Goal: Contribute content: Contribute content

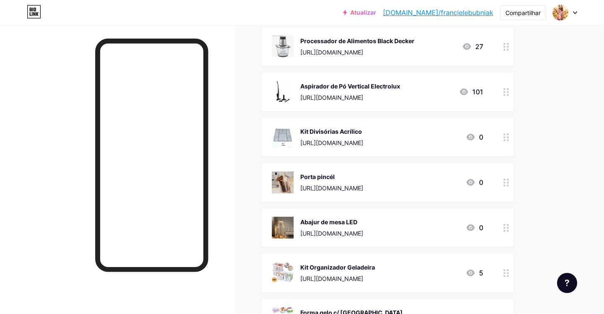
scroll to position [745, 0]
drag, startPoint x: 506, startPoint y: 210, endPoint x: 492, endPoint y: 7, distance: 203.8
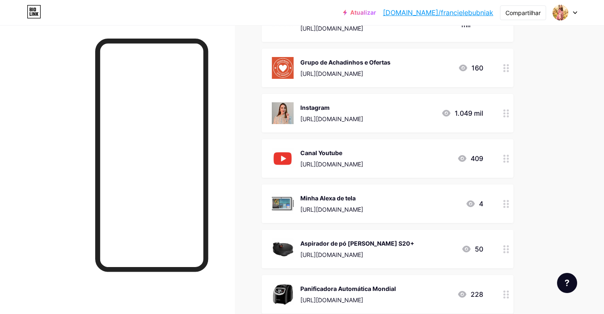
scroll to position [0, 0]
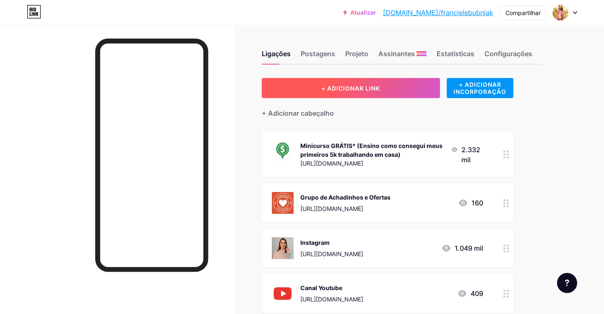
click at [366, 96] on button "+ ADICIONAR LINK" at bounding box center [351, 88] width 178 height 20
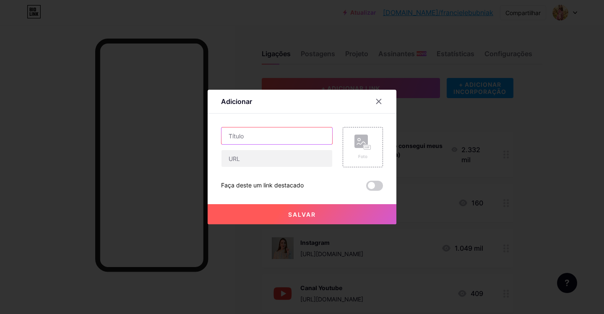
click at [276, 135] on input "text" at bounding box center [276, 135] width 111 height 17
type input "Rodinho de pia discreto"
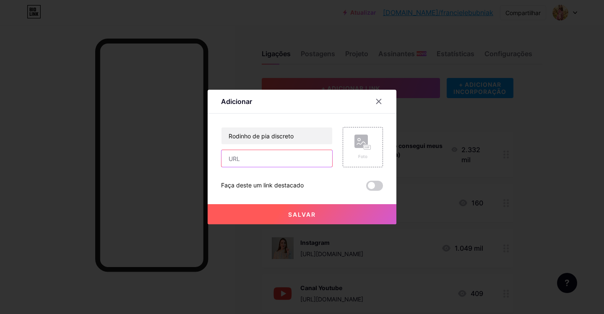
click at [255, 160] on input "text" at bounding box center [276, 158] width 111 height 17
paste input "[URL][DOMAIN_NAME]"
type input "[URL][DOMAIN_NAME]"
click at [367, 149] on rect at bounding box center [367, 147] width 7 height 4
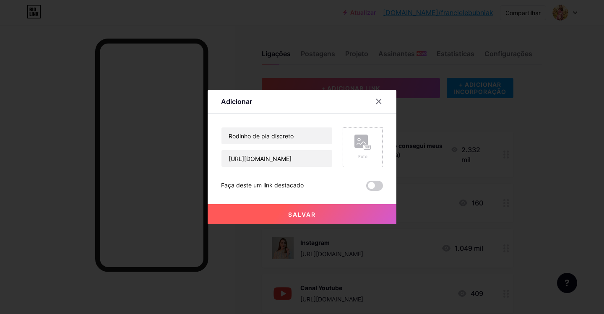
scroll to position [0, 0]
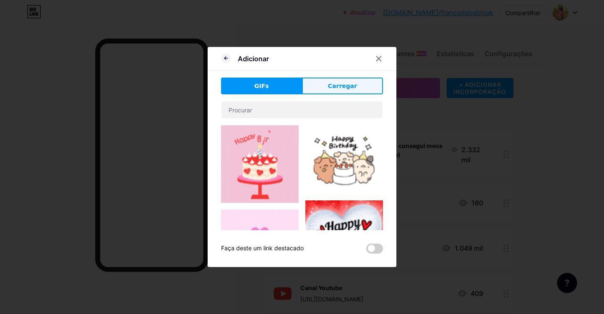
click at [355, 88] on button "Carregar" at bounding box center [342, 86] width 81 height 17
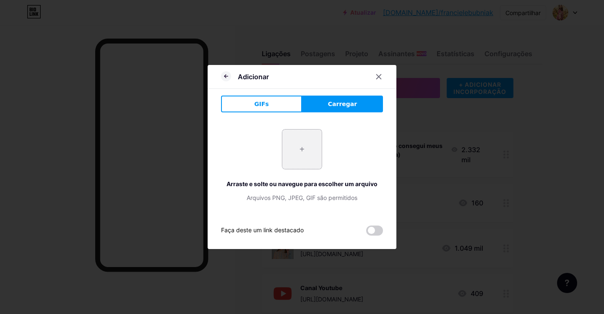
click at [306, 150] on input "file" at bounding box center [301, 149] width 39 height 39
type input "C:\fakepath\Captura de Tela [DATE] 12.46.24.png"
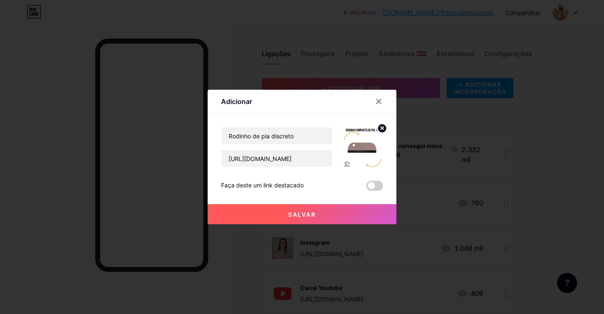
click at [373, 216] on button "Salvar" at bounding box center [302, 214] width 189 height 20
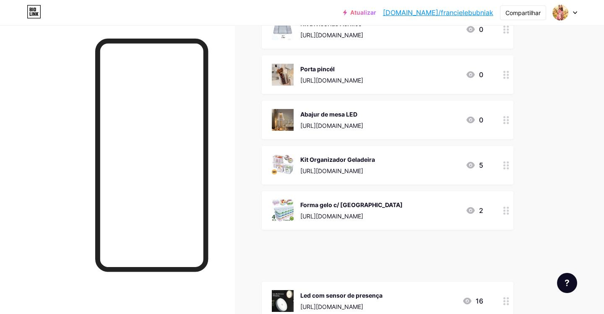
scroll to position [873, 0]
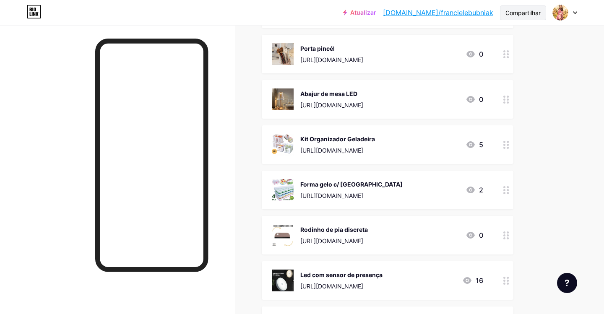
drag, startPoint x: 504, startPoint y: 144, endPoint x: 504, endPoint y: 13, distance: 131.6
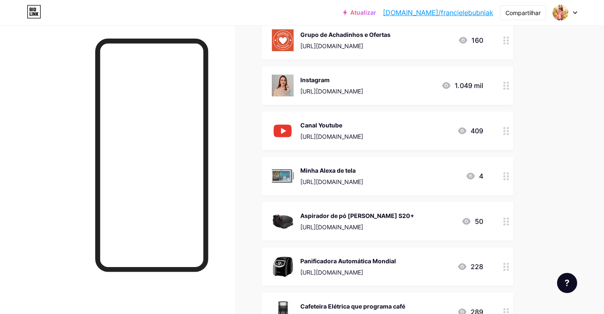
scroll to position [0, 0]
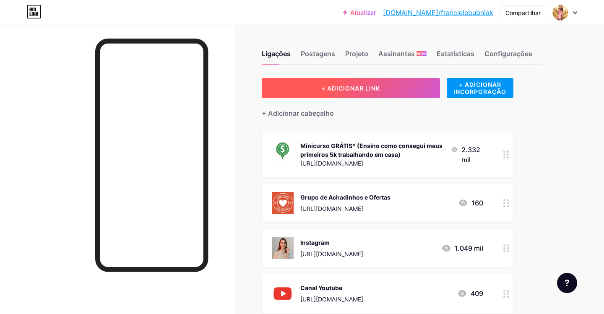
click at [366, 91] on font "+ ADICIONAR LINK" at bounding box center [350, 88] width 59 height 7
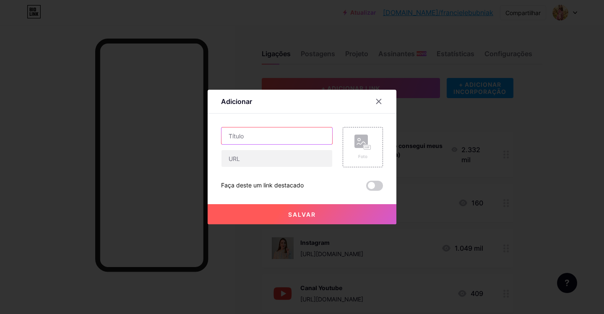
click at [247, 140] on input "text" at bounding box center [276, 135] width 111 height 17
type input "Percarbonato de sódio"
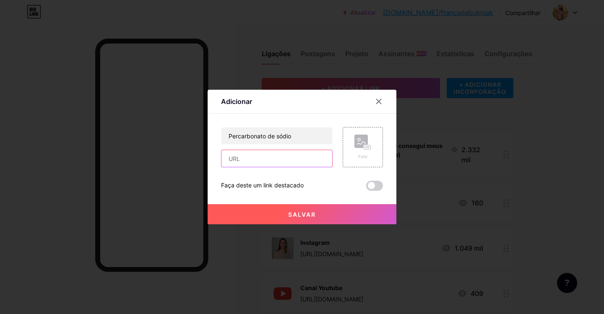
click at [259, 157] on input "text" at bounding box center [276, 158] width 111 height 17
paste input "[URL][DOMAIN_NAME]"
type input "[URL][DOMAIN_NAME]"
click at [368, 146] on icon at bounding box center [368, 147] width 1 height 2
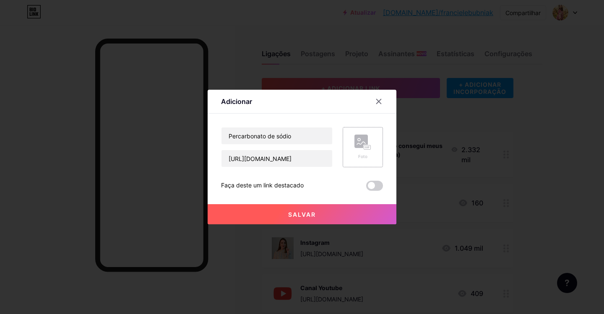
scroll to position [0, 0]
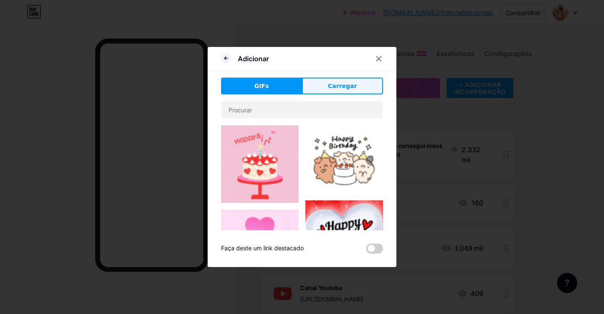
click at [344, 90] on span "Carregar" at bounding box center [342, 86] width 29 height 9
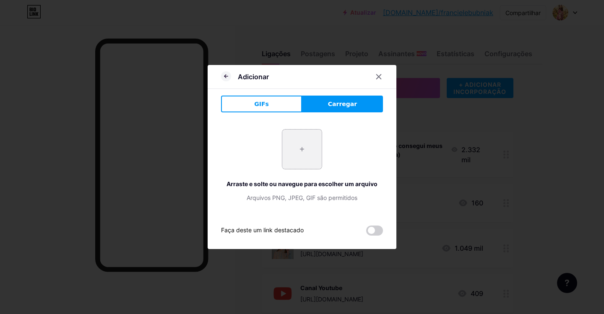
click at [312, 152] on input "file" at bounding box center [301, 149] width 39 height 39
type input "C:\fakepath\Captura de Tela [DATE] 12.47.13.png"
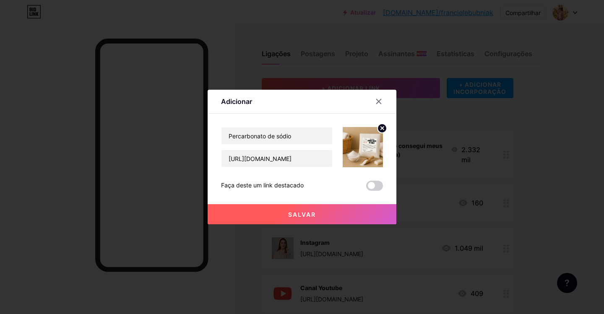
click at [340, 213] on button "Salvar" at bounding box center [302, 214] width 189 height 20
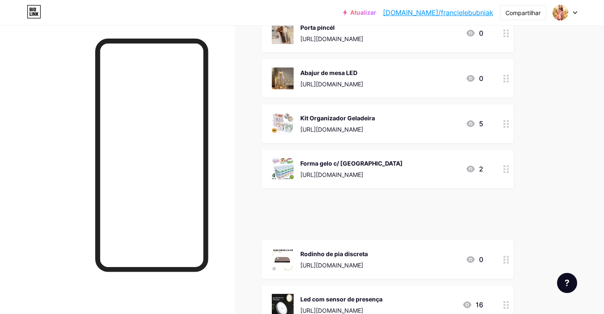
scroll to position [886, 0]
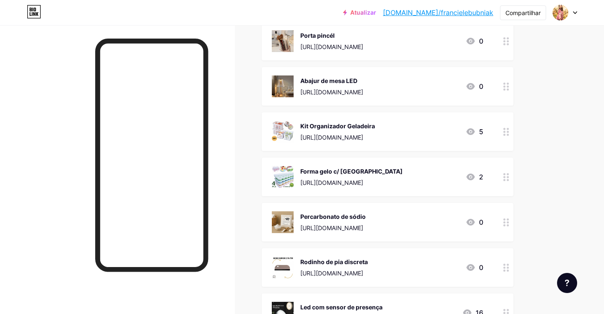
drag, startPoint x: 504, startPoint y: 153, endPoint x: 603, endPoint y: 26, distance: 161.0
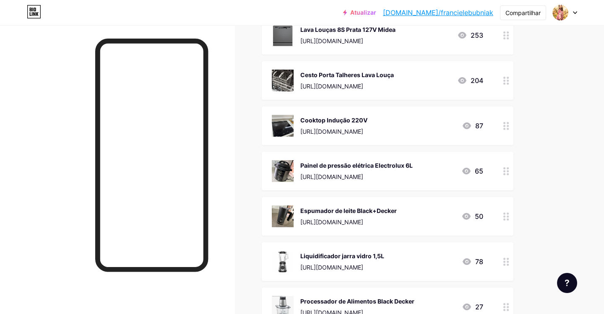
scroll to position [0, 0]
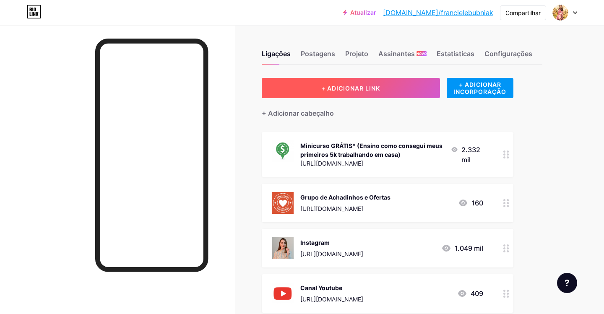
click at [375, 90] on font "+ ADICIONAR LINK" at bounding box center [350, 88] width 59 height 7
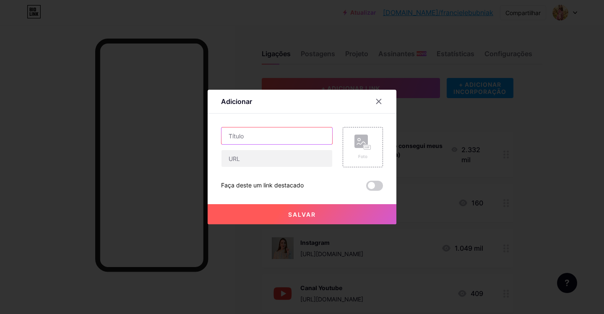
click at [272, 136] on input "text" at bounding box center [276, 135] width 111 height 17
type input "Esponja com dispenser"
click at [280, 157] on input "text" at bounding box center [276, 158] width 111 height 17
paste input "[URL][DOMAIN_NAME]"
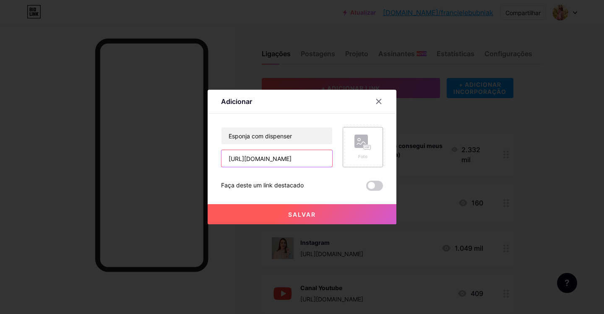
type input "[URL][DOMAIN_NAME]"
click at [361, 153] on div "Foto" at bounding box center [362, 147] width 17 height 25
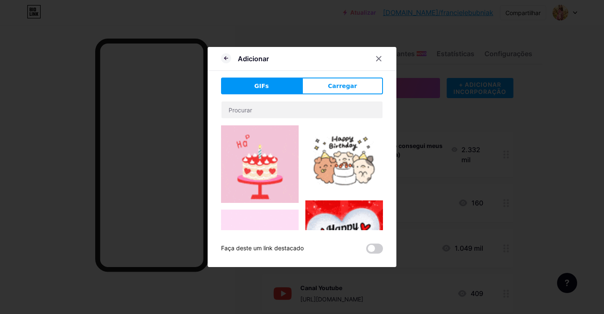
click at [348, 70] on div "Adicionar" at bounding box center [302, 61] width 189 height 20
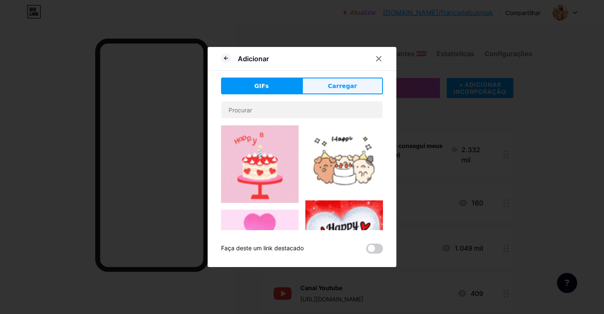
click at [350, 83] on font "Carregar" at bounding box center [342, 86] width 29 height 7
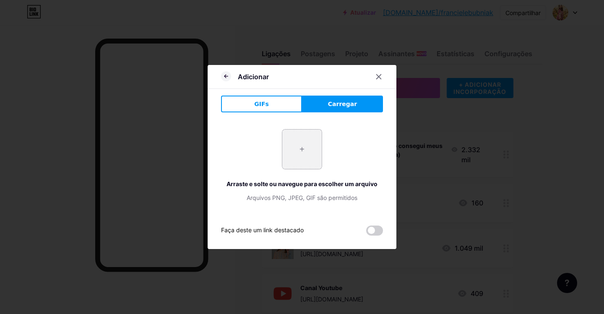
click at [304, 157] on input "file" at bounding box center [301, 149] width 39 height 39
type input "C:\fakepath\Captura de Tela [DATE] 12.48.46.png"
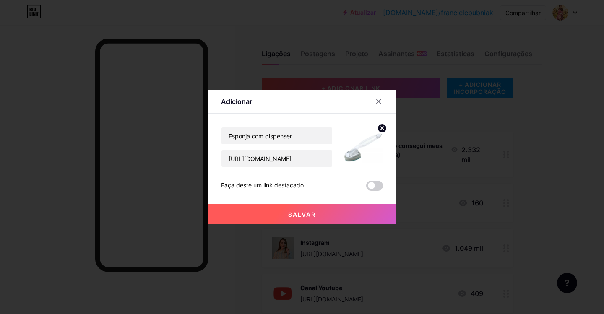
click at [350, 217] on button "Salvar" at bounding box center [302, 214] width 189 height 20
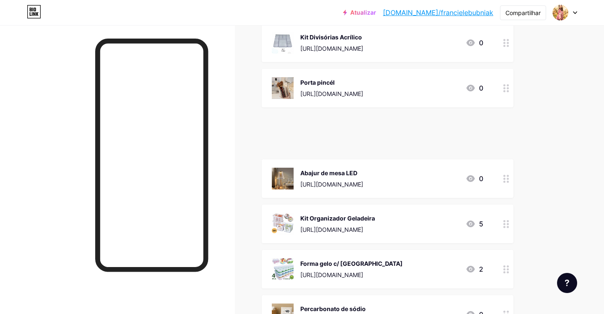
scroll to position [841, 0]
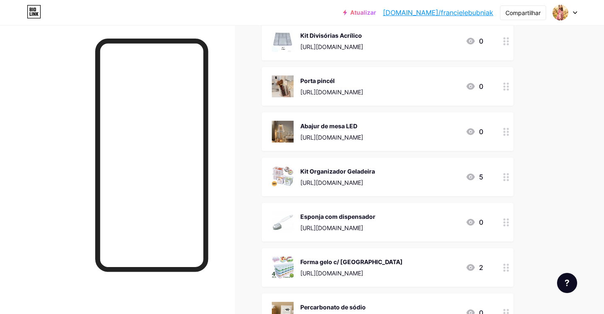
drag, startPoint x: 506, startPoint y: 151, endPoint x: 17, endPoint y: 310, distance: 514.3
